Goal: Transaction & Acquisition: Obtain resource

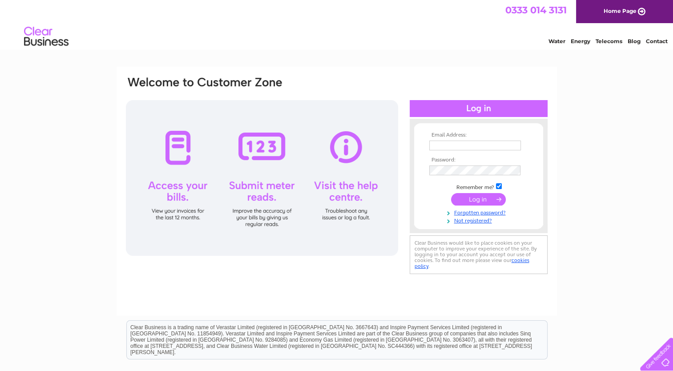
type input "frbpinvoices@outlook.com"
click at [475, 202] on input "submit" at bounding box center [478, 199] width 55 height 12
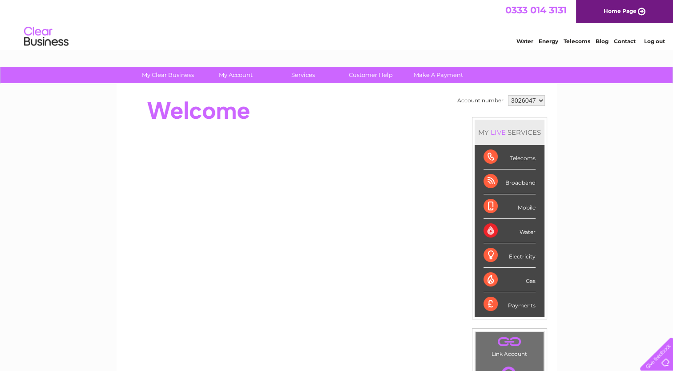
drag, startPoint x: 676, startPoint y: 50, endPoint x: 660, endPoint y: 27, distance: 27.9
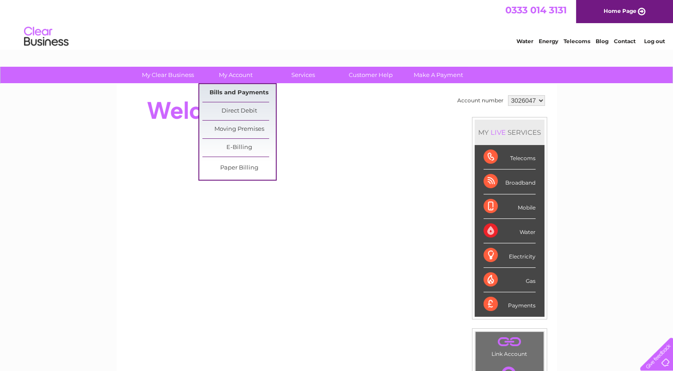
click at [233, 91] on link "Bills and Payments" at bounding box center [239, 93] width 73 height 18
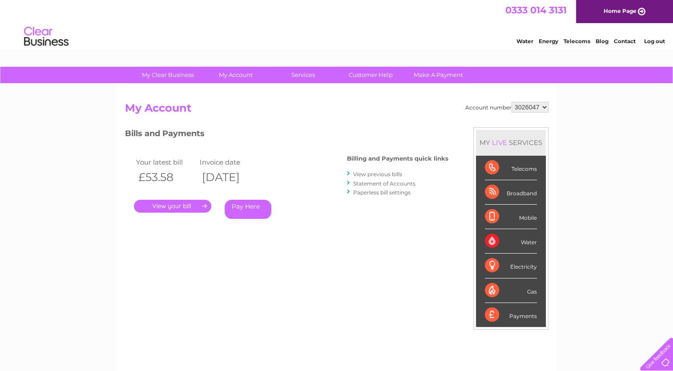
click at [173, 207] on link "." at bounding box center [172, 206] width 77 height 13
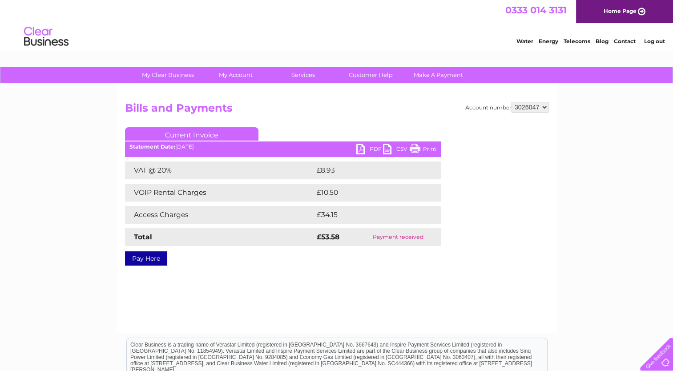
click at [371, 147] on link "PDF" at bounding box center [369, 150] width 27 height 13
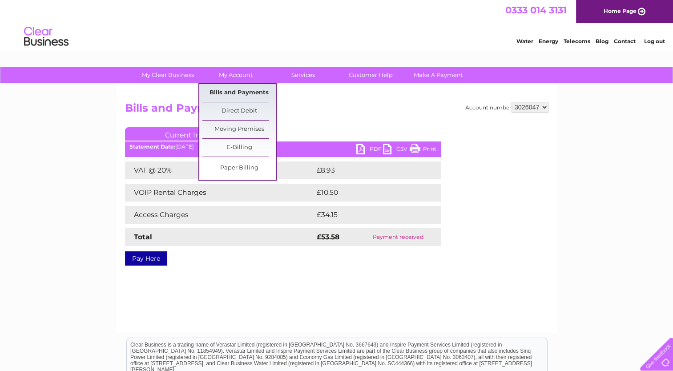
click at [230, 95] on link "Bills and Payments" at bounding box center [239, 93] width 73 height 18
click at [230, 92] on link "Bills and Payments" at bounding box center [239, 93] width 73 height 18
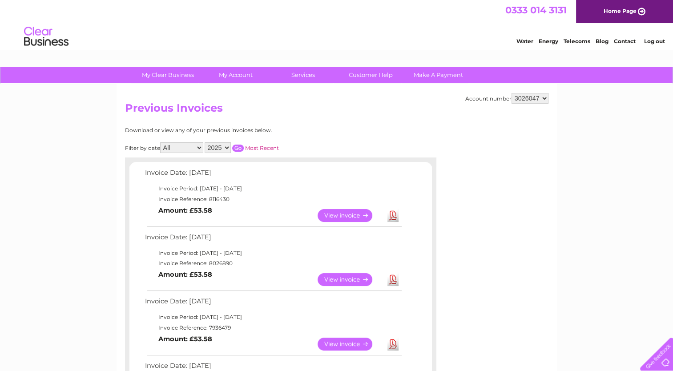
click at [345, 280] on link "View" at bounding box center [350, 279] width 65 height 13
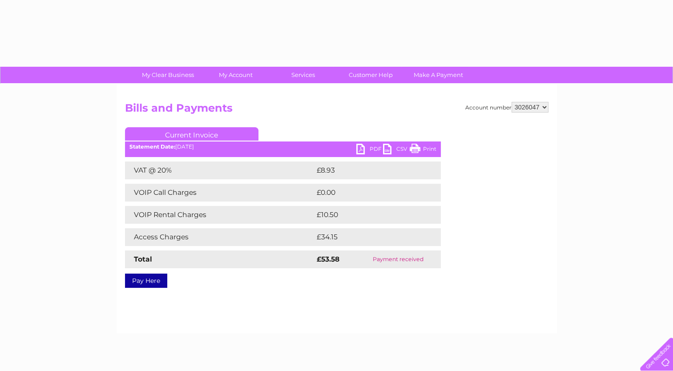
click at [363, 151] on link "PDF" at bounding box center [369, 150] width 27 height 13
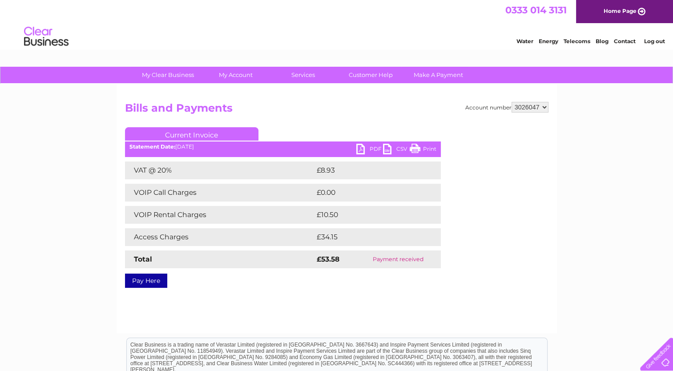
click at [368, 149] on link "PDF" at bounding box center [369, 150] width 27 height 13
